Goal: Information Seeking & Learning: Learn about a topic

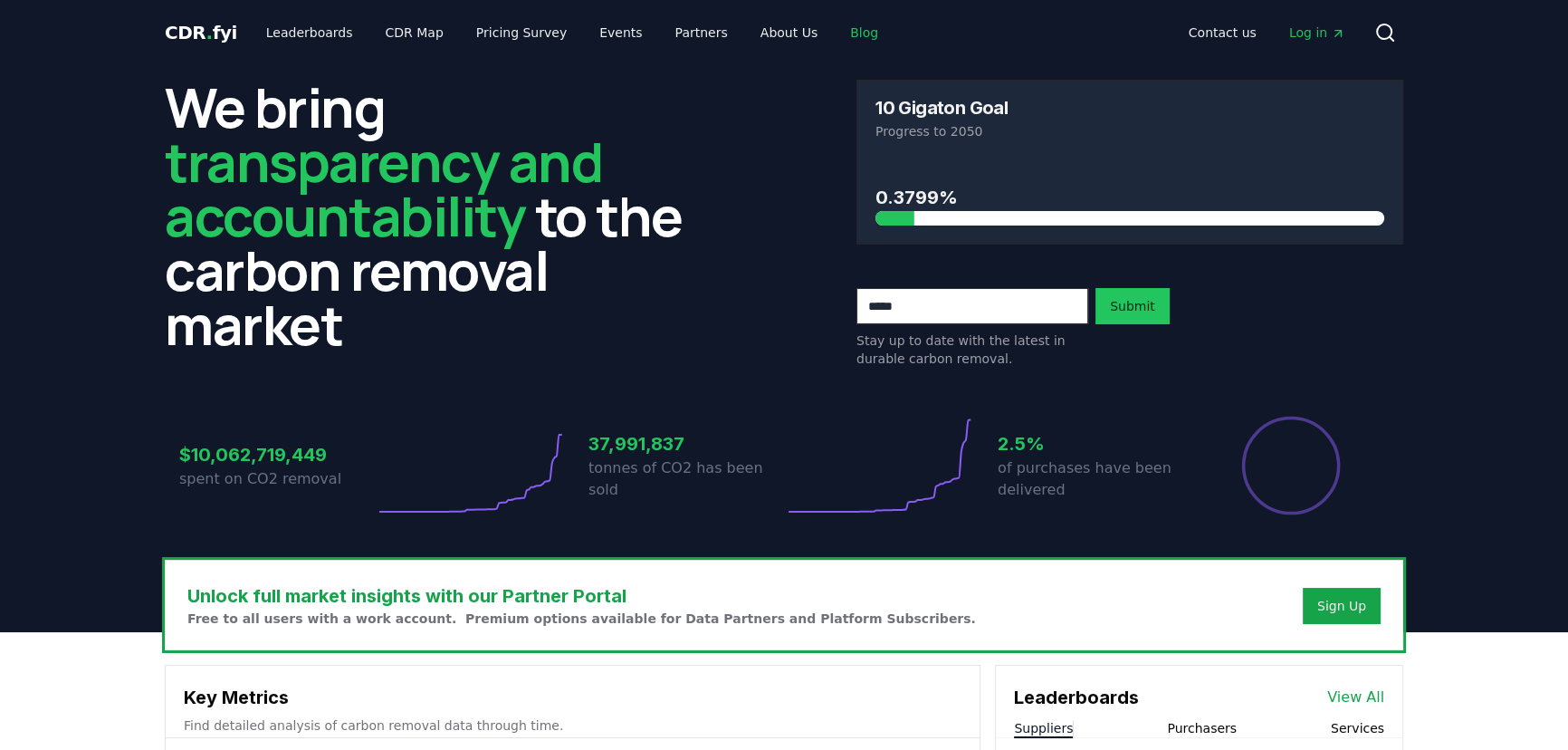
click at [836, 28] on link "Blog" at bounding box center [864, 32] width 57 height 33
click at [836, 35] on link "Blog" at bounding box center [864, 32] width 57 height 33
click at [836, 34] on link "Blog" at bounding box center [864, 32] width 57 height 33
drag, startPoint x: 618, startPoint y: 139, endPoint x: 671, endPoint y: 139, distance: 53.0
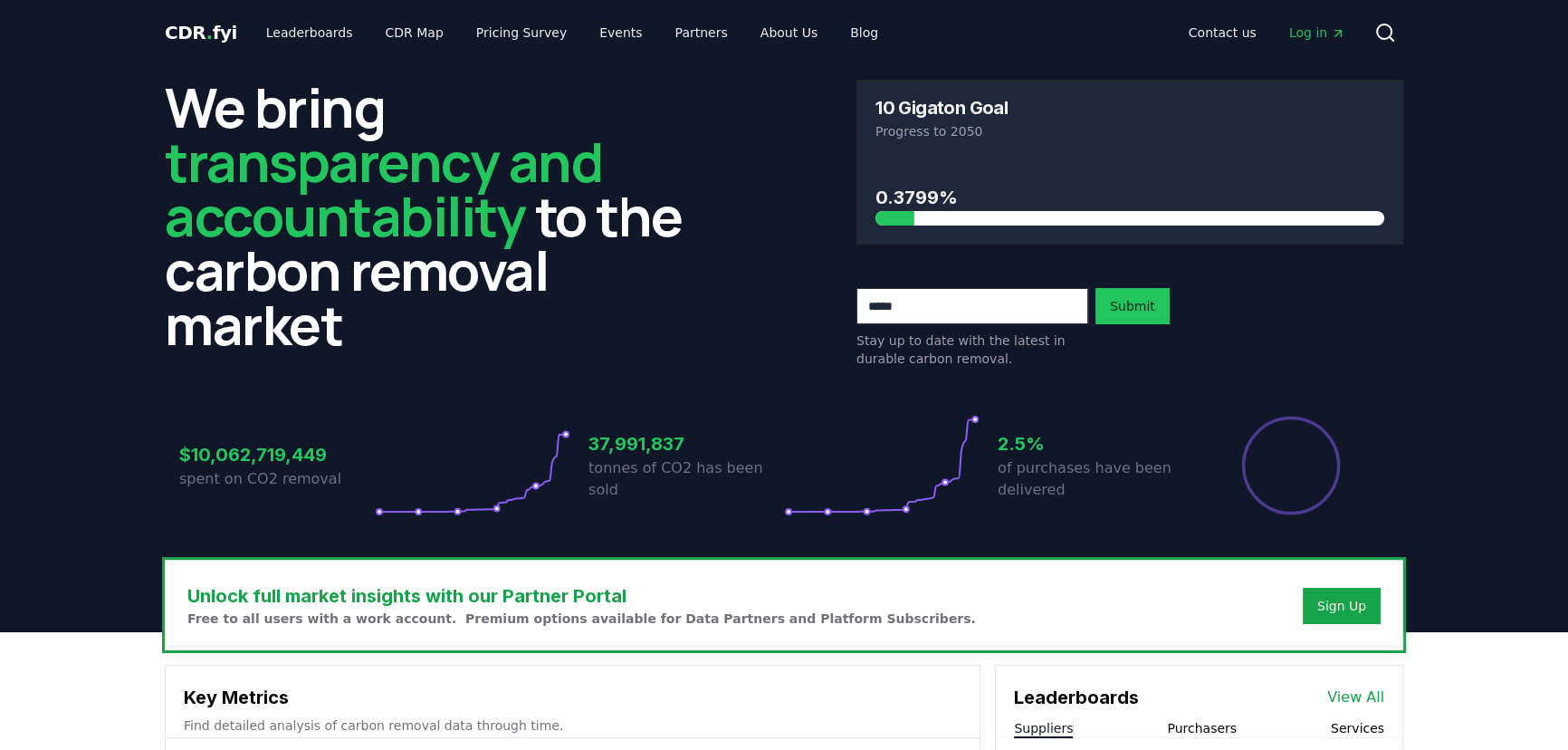
click at [618, 139] on h2 "We bring transparency and accountability to the carbon removal market" at bounding box center [438, 216] width 547 height 272
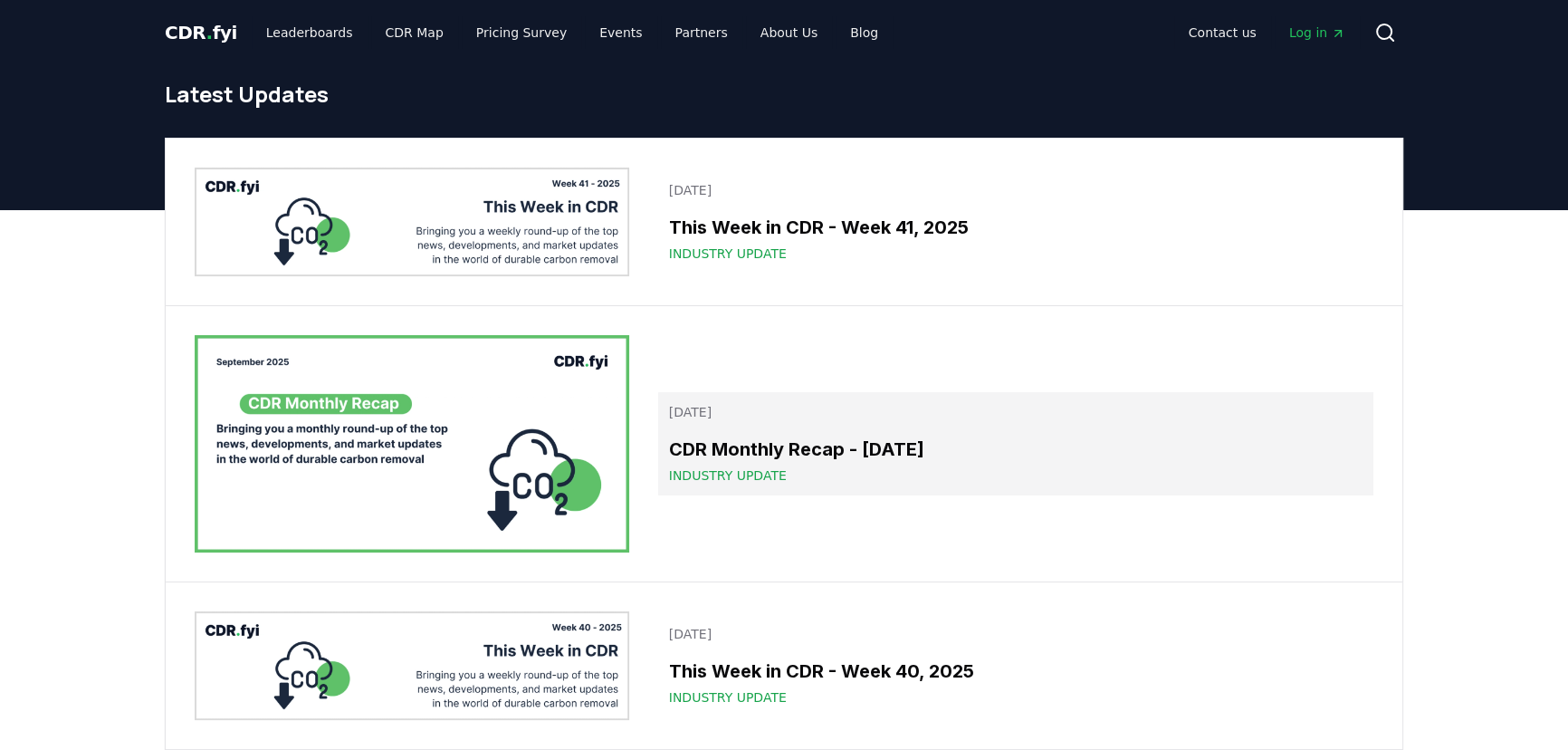
click at [745, 440] on h3 "CDR Monthly Recap - September 2025" at bounding box center [1016, 448] width 693 height 27
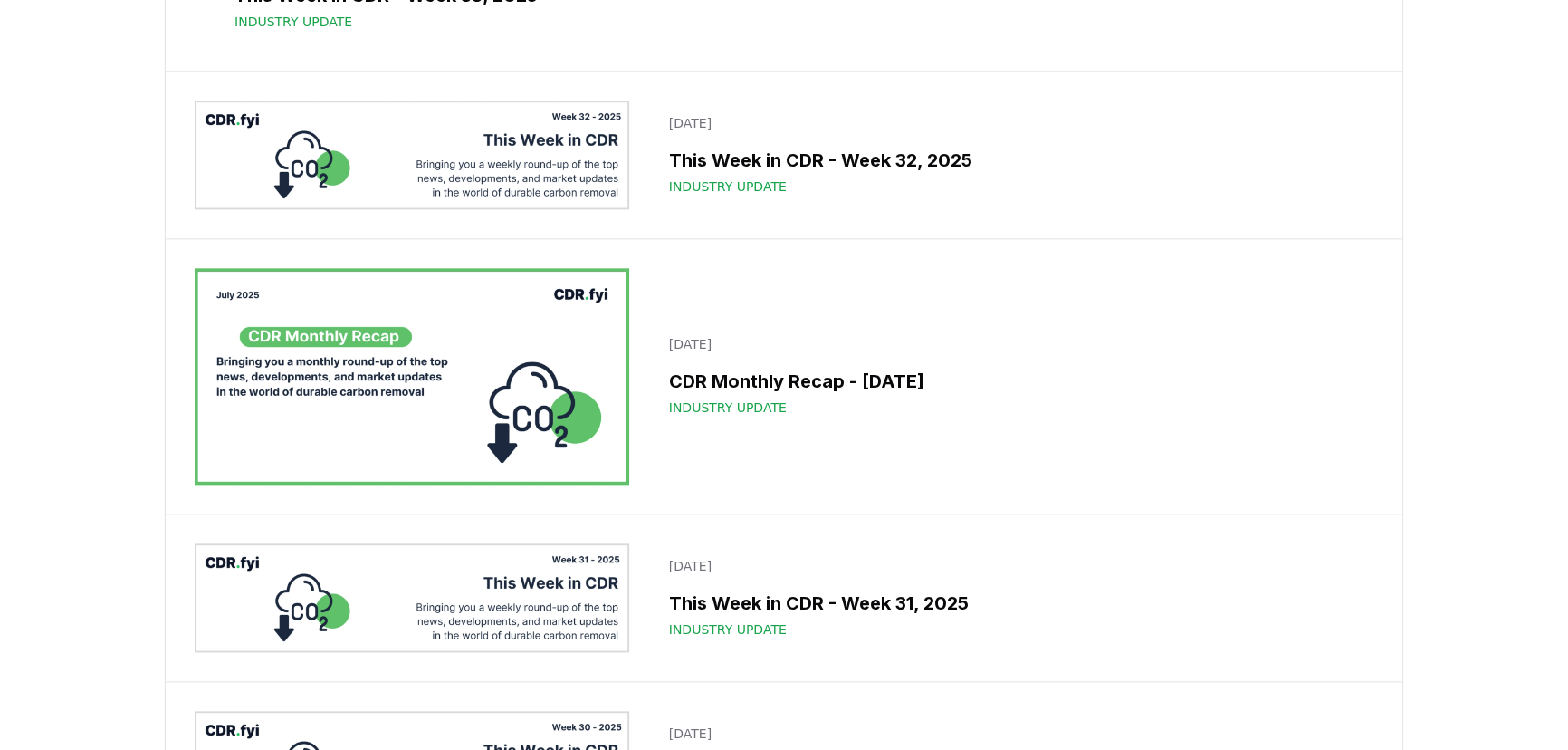
scroll to position [2222, 0]
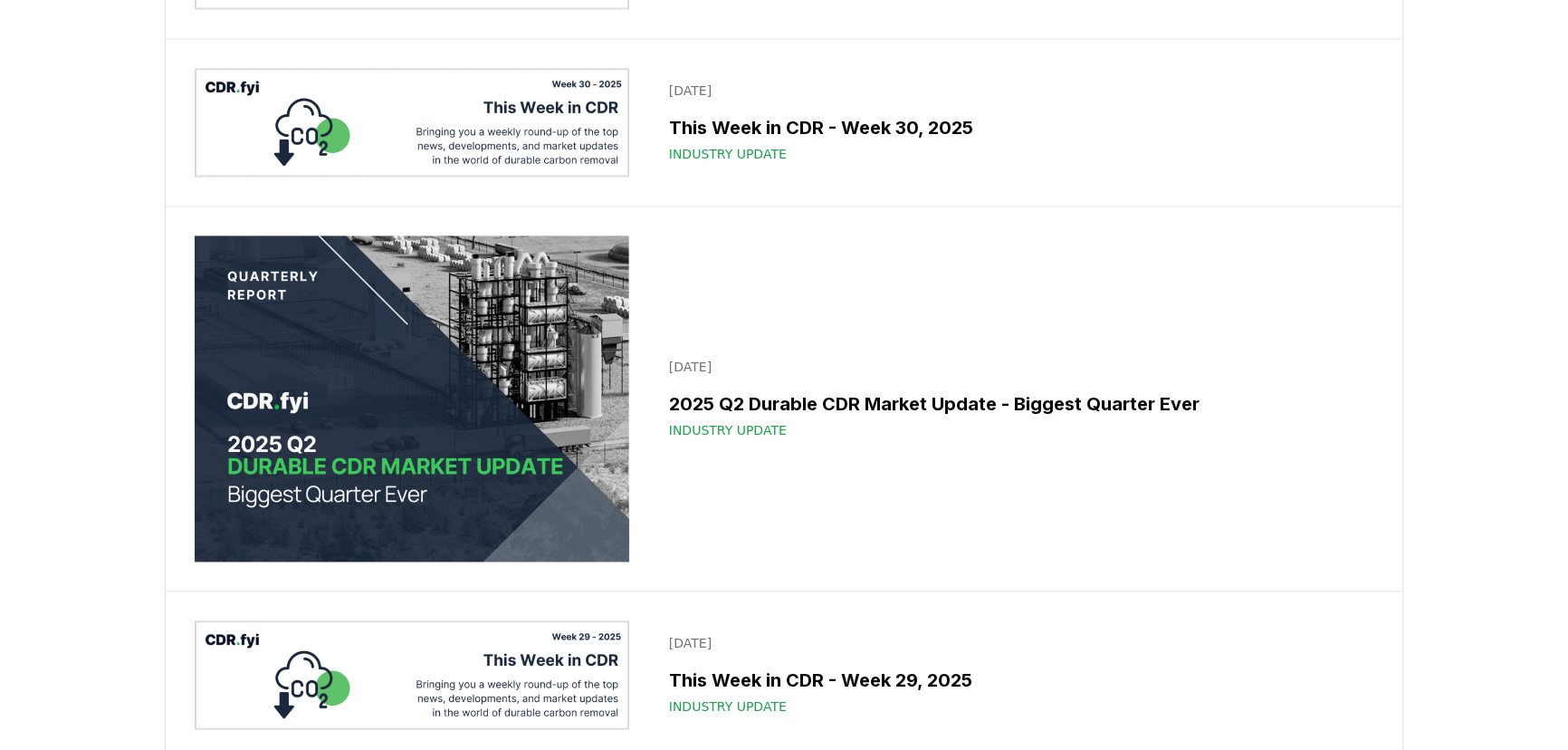
scroll to position [3293, 0]
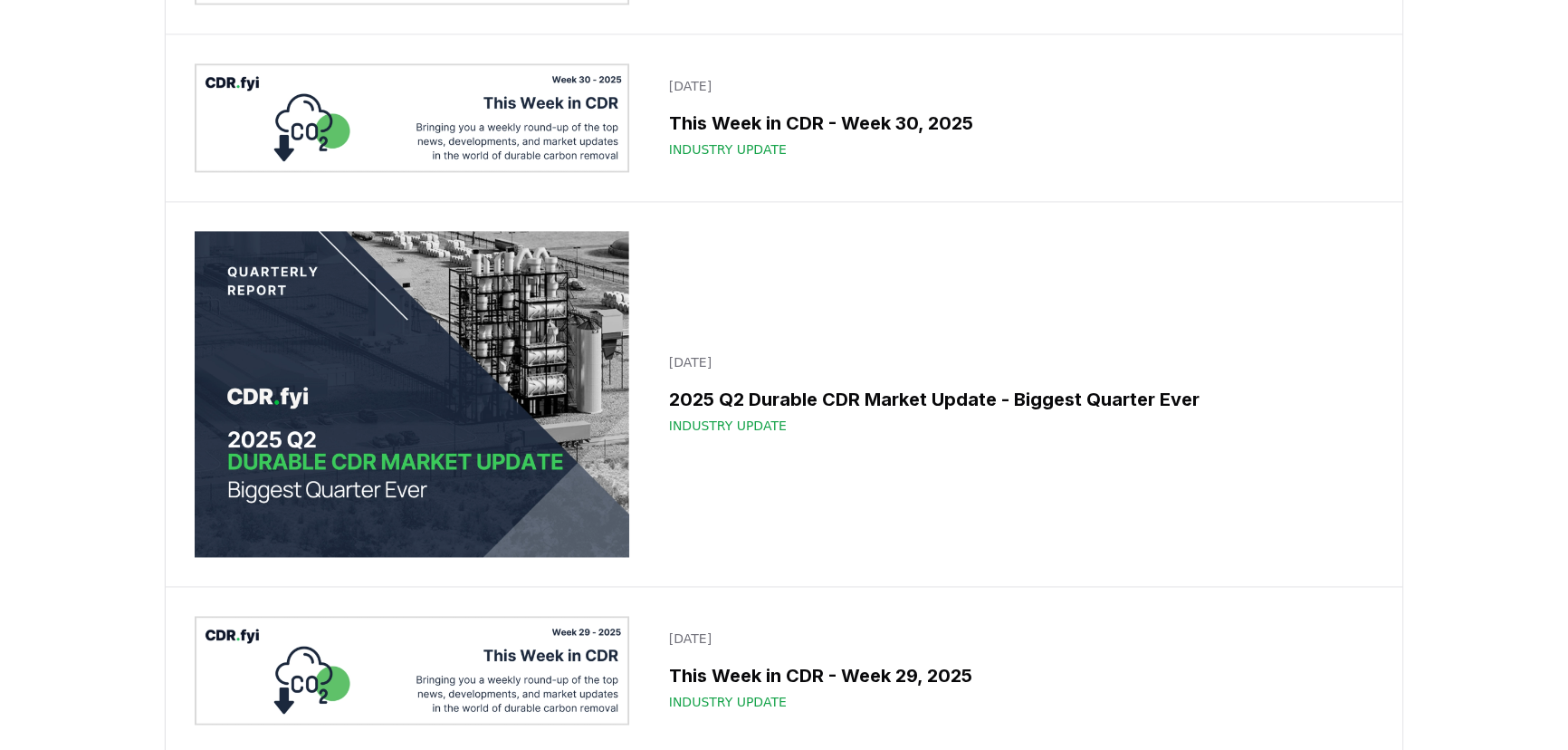
drag, startPoint x: 310, startPoint y: 258, endPoint x: 317, endPoint y: 272, distance: 15.7
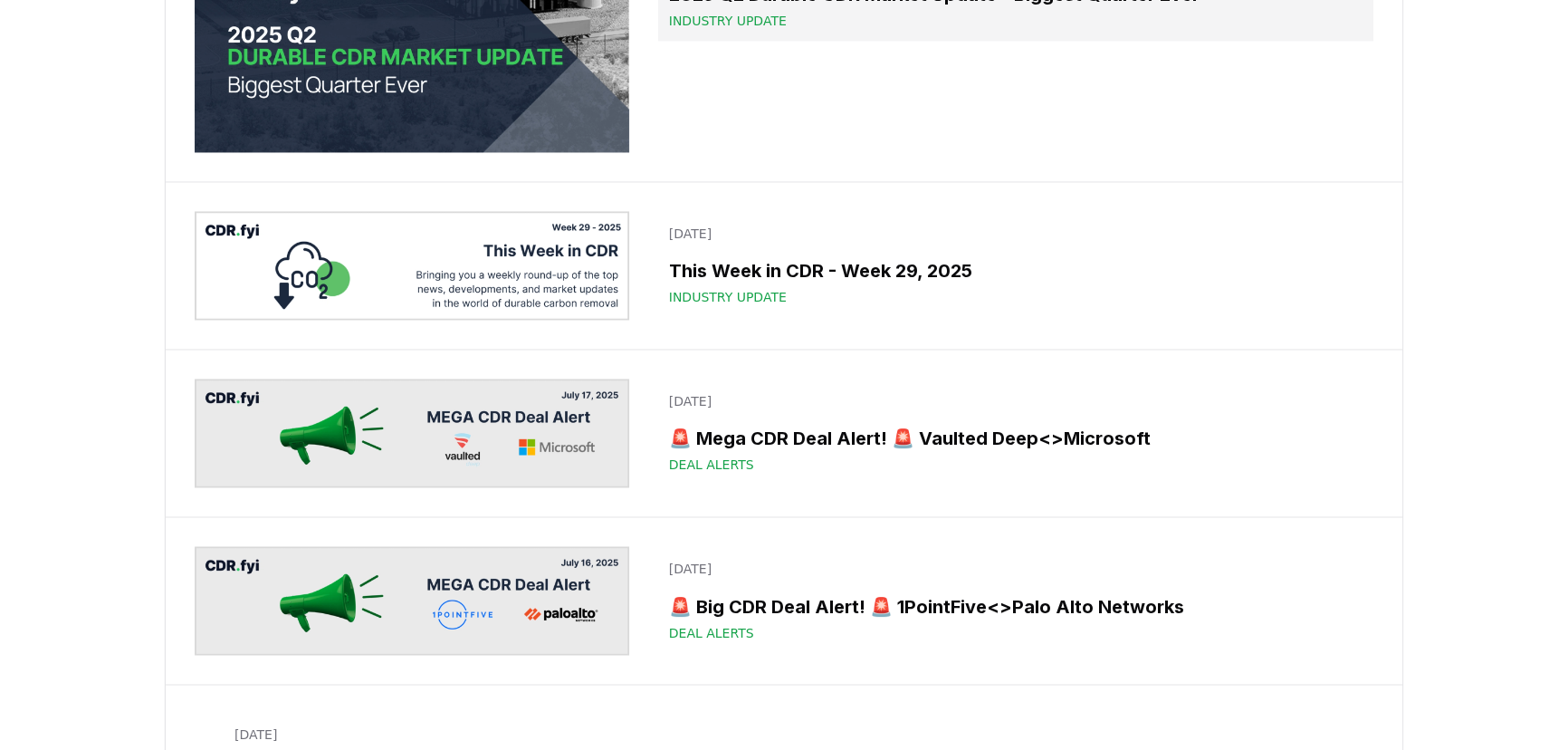
scroll to position [3785, 0]
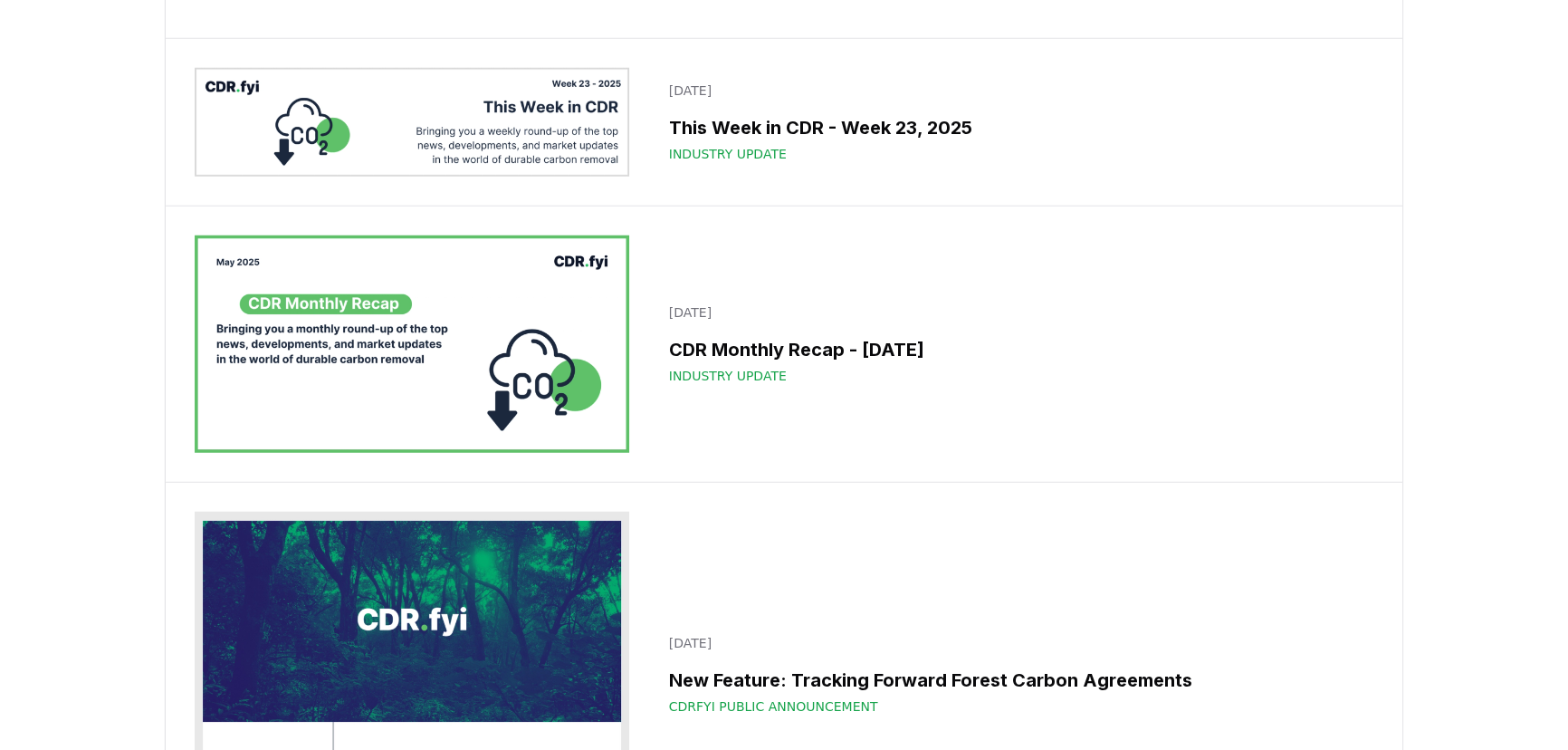
scroll to position [6667, 0]
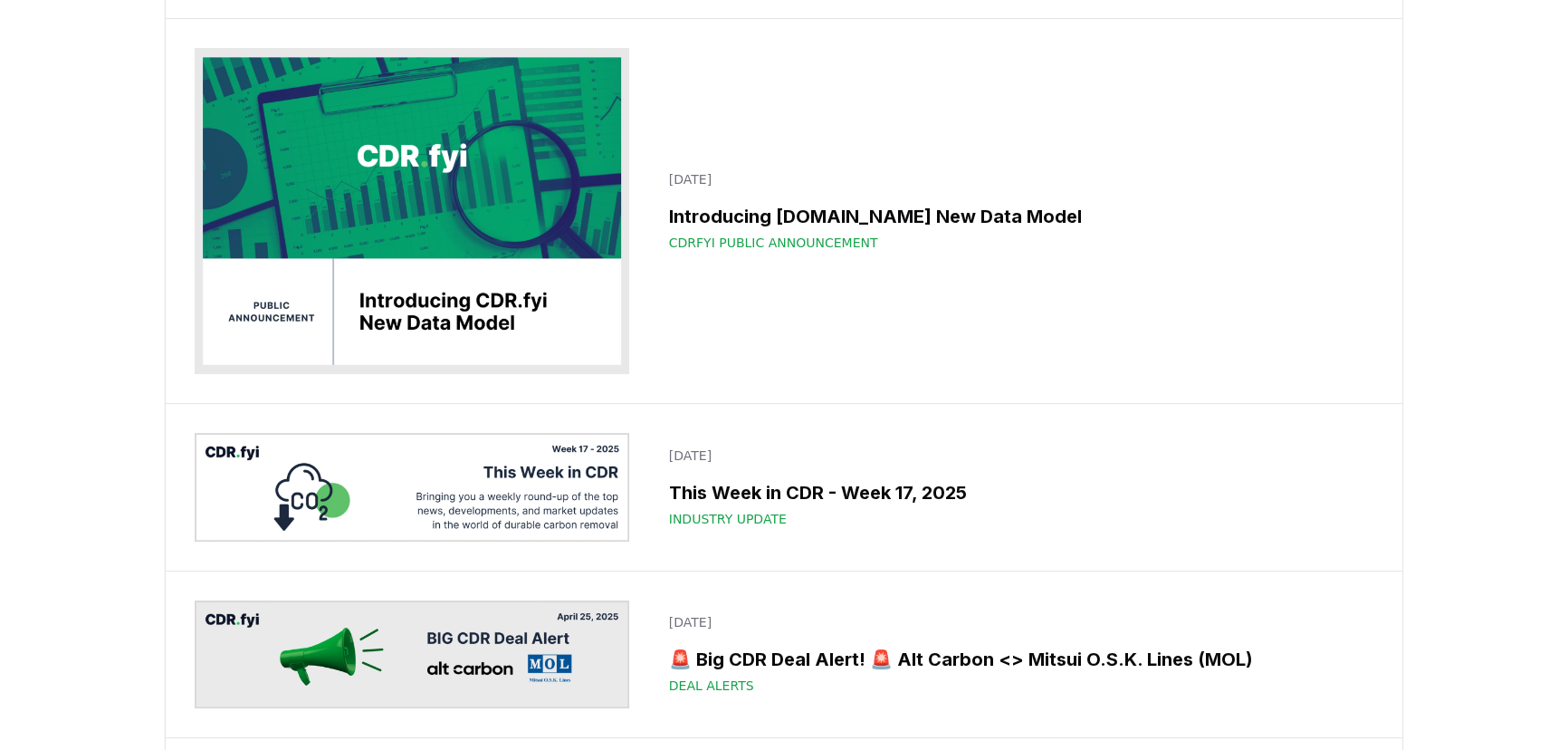
scroll to position [9136, 0]
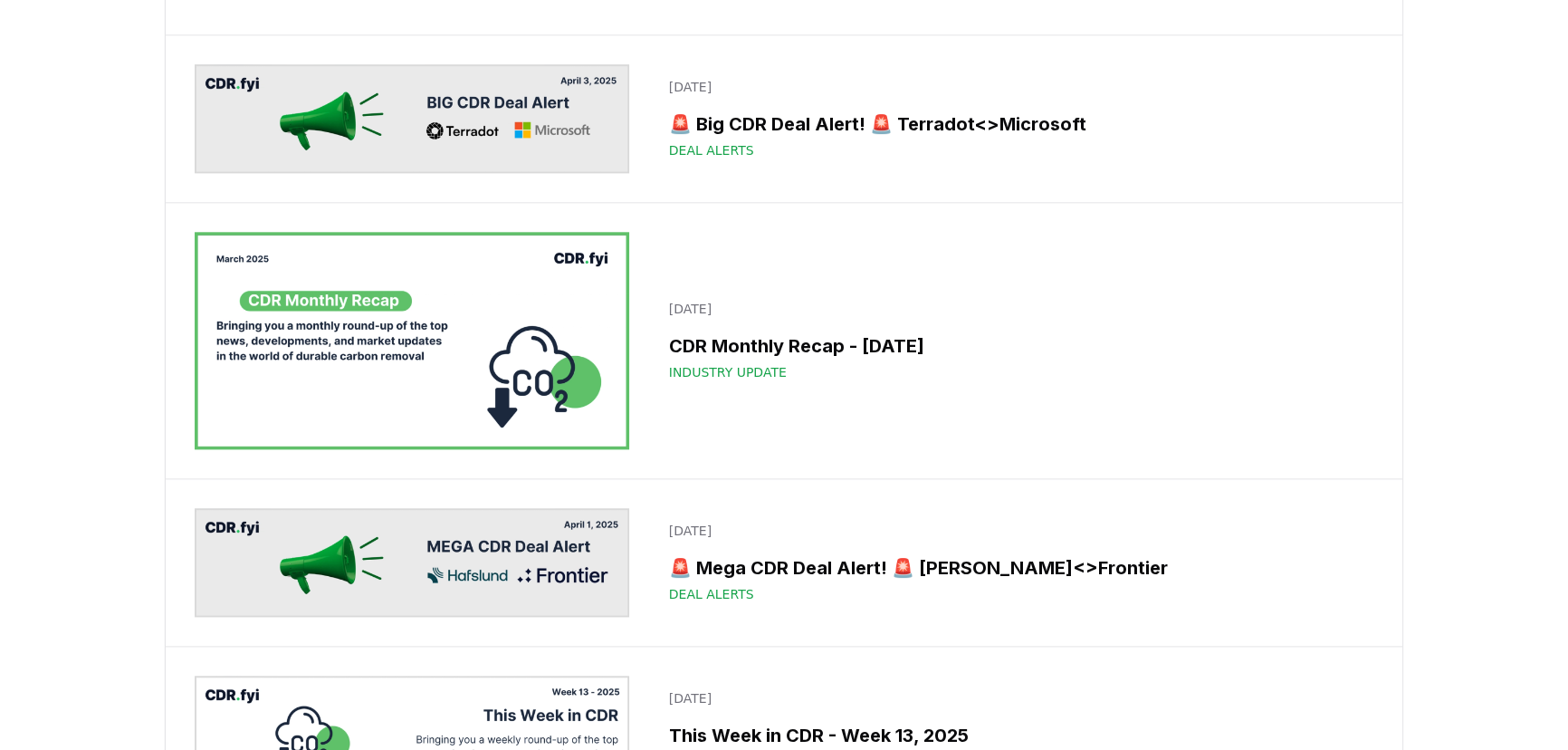
scroll to position [11441, 0]
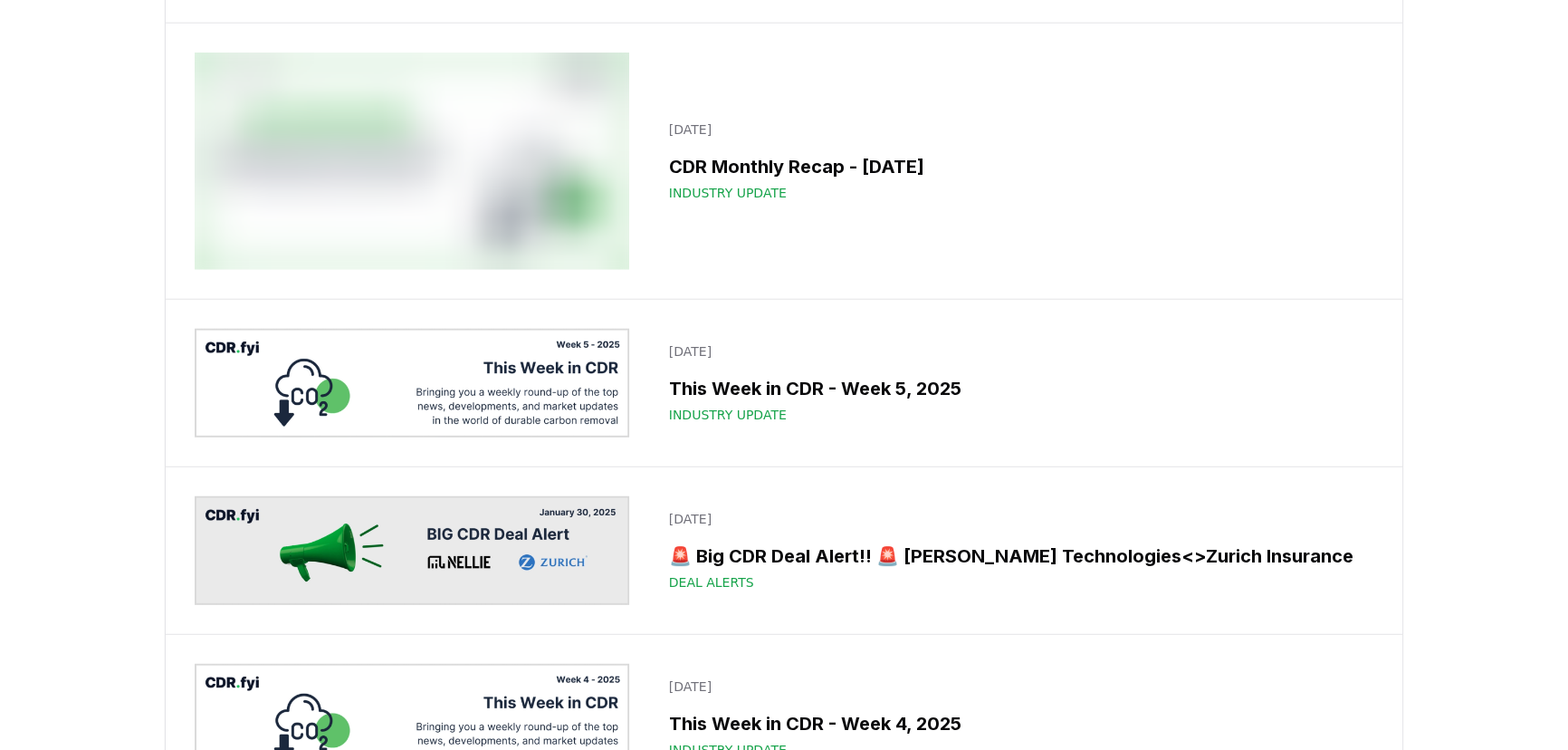
scroll to position [14652, 0]
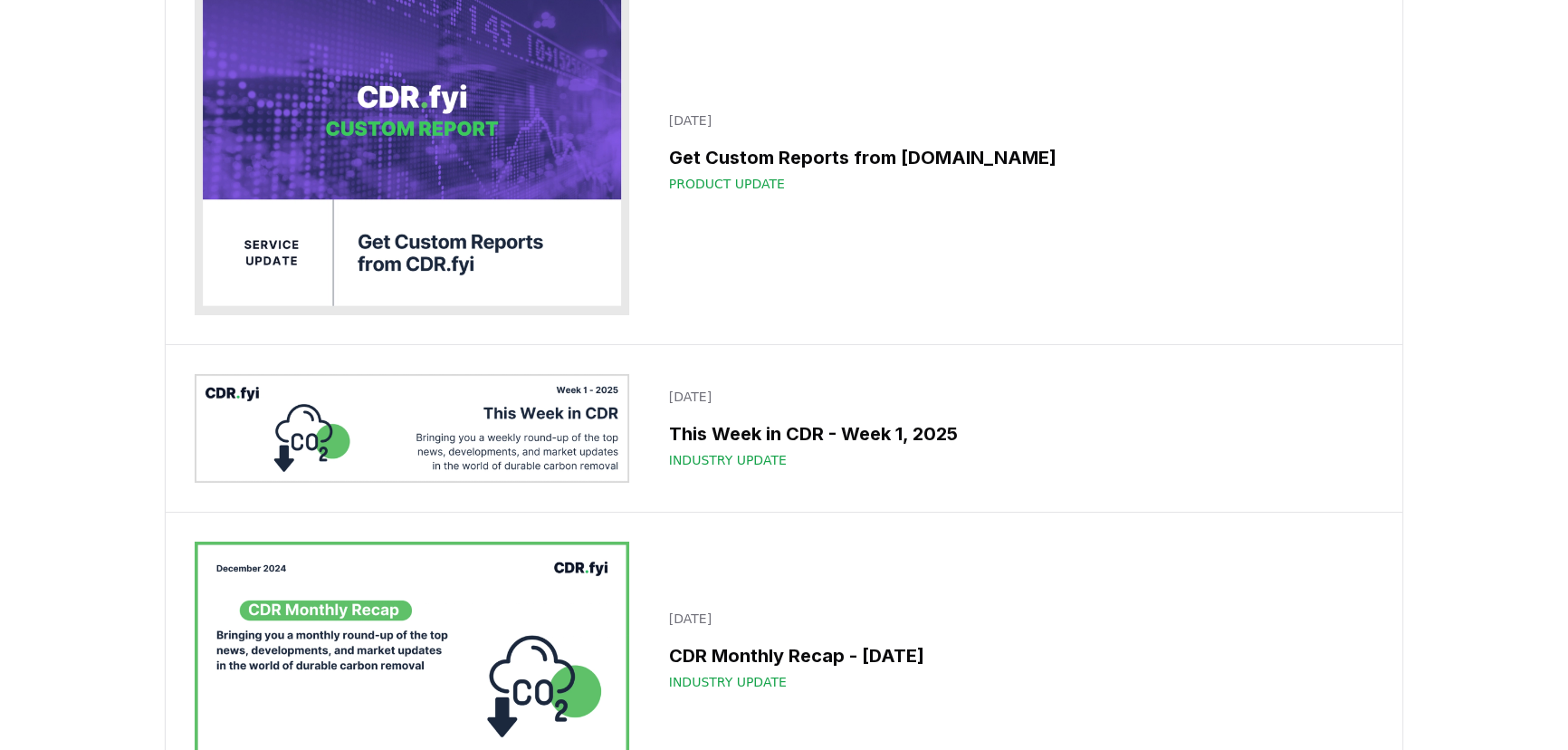
scroll to position [16627, 0]
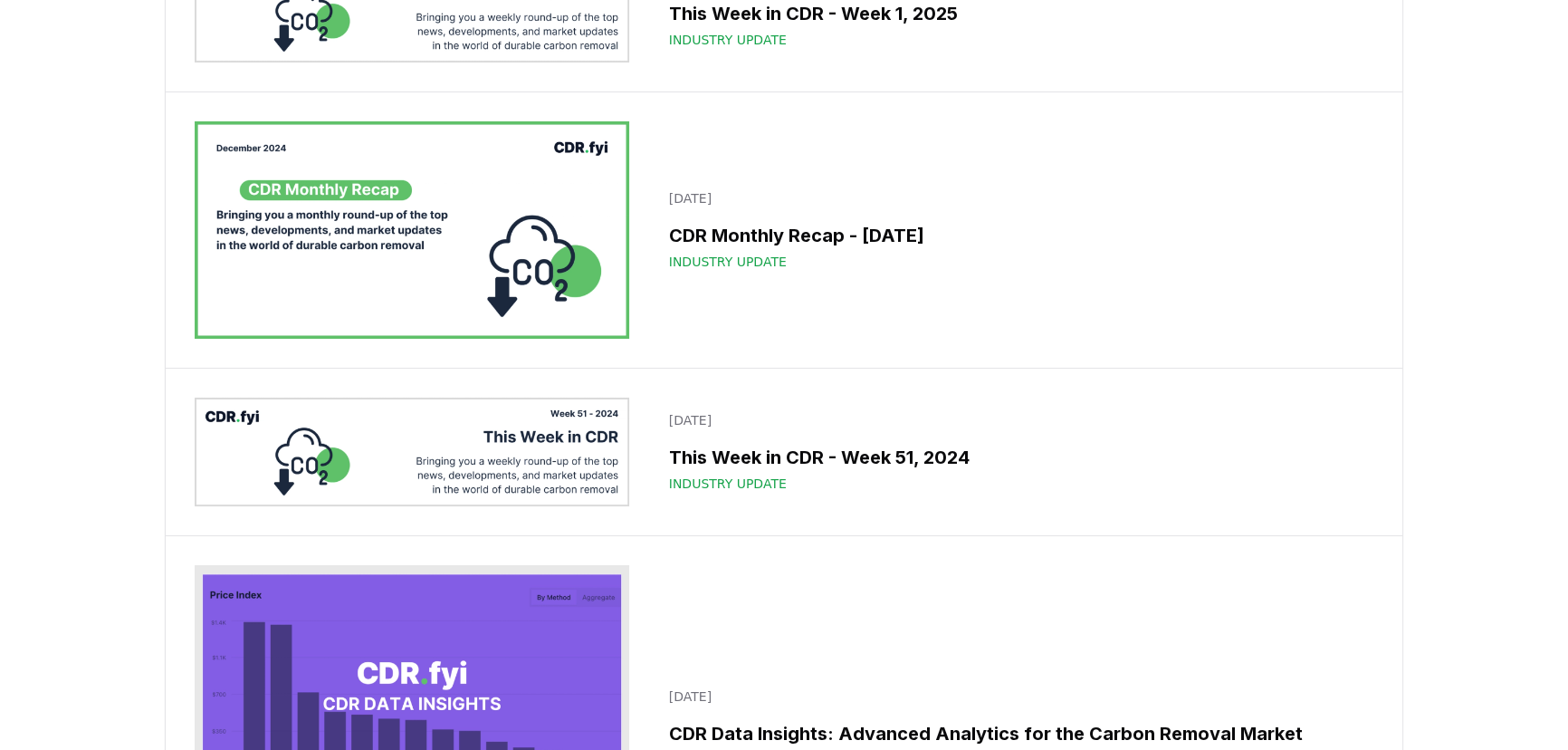
scroll to position [17121, 0]
